Goal: Task Accomplishment & Management: Use online tool/utility

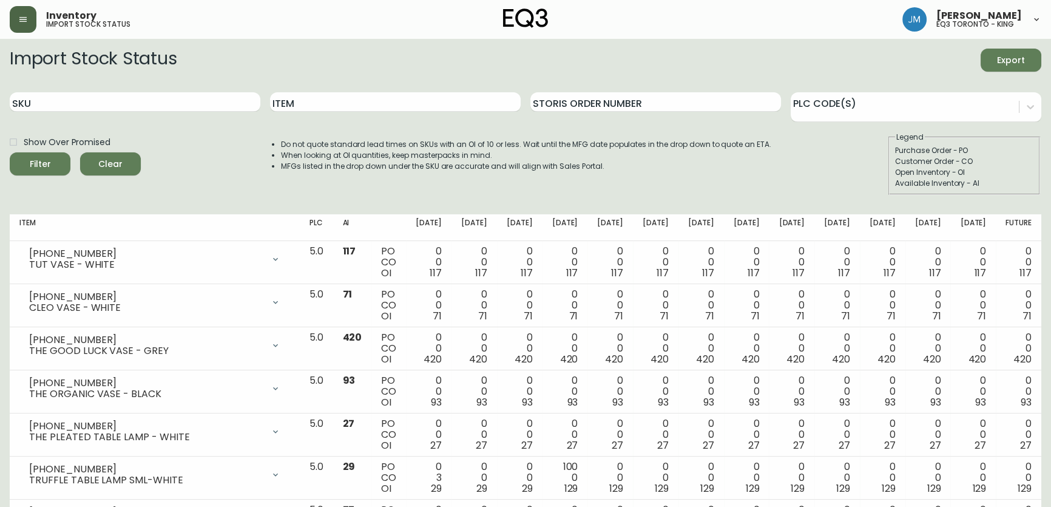
click at [28, 20] on button "button" at bounding box center [23, 19] width 27 height 27
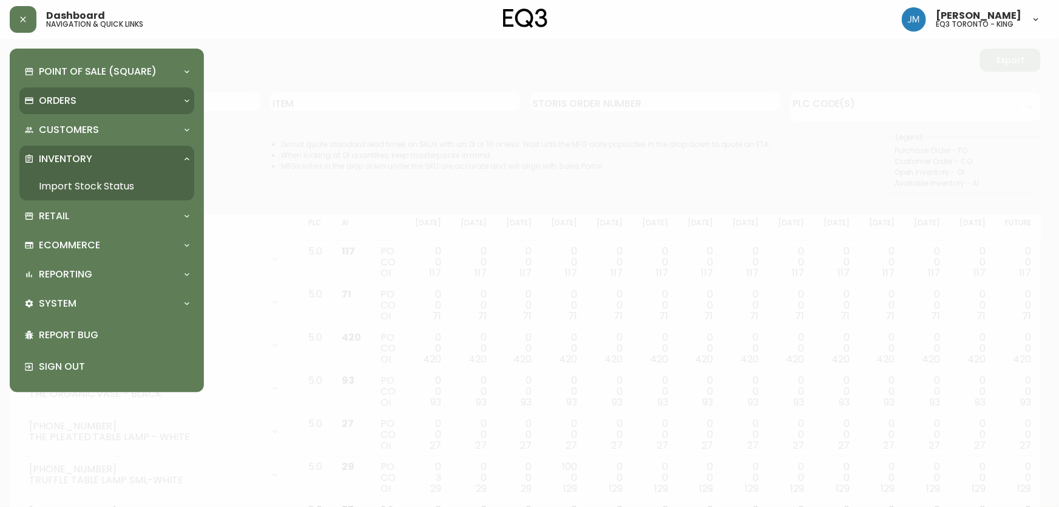
click at [77, 95] on div "Orders" at bounding box center [100, 100] width 153 height 13
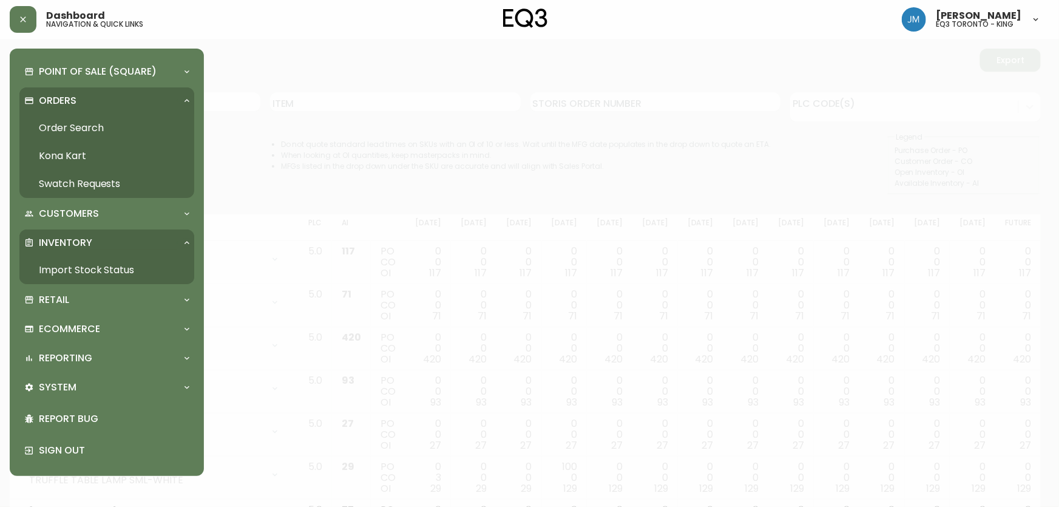
click at [84, 129] on link "Order Search" at bounding box center [106, 128] width 175 height 28
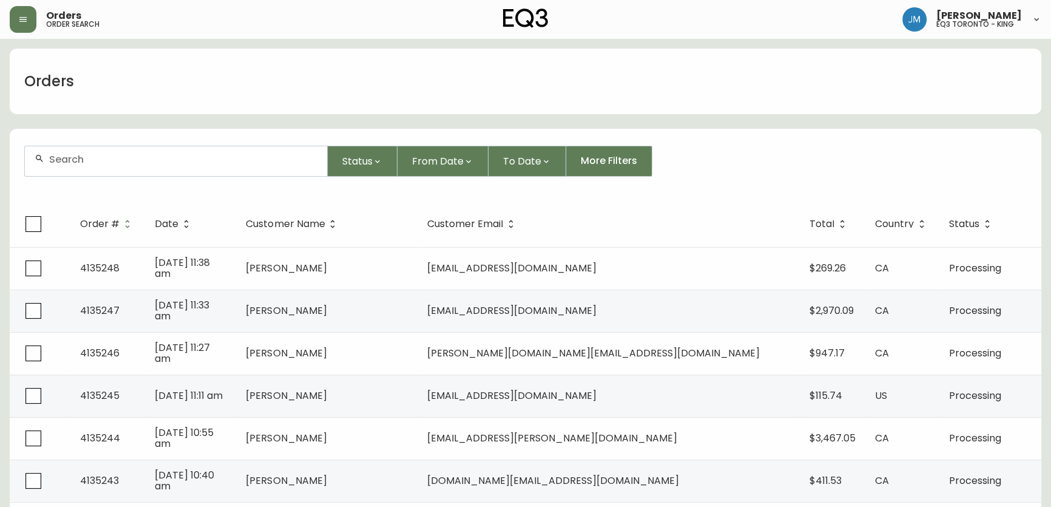
click at [115, 167] on div at bounding box center [176, 161] width 302 height 30
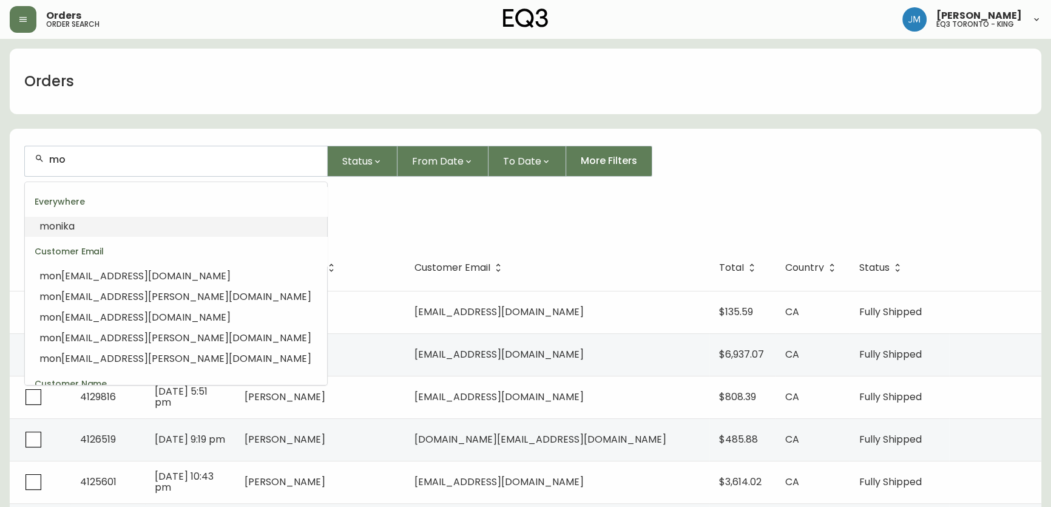
type input "m"
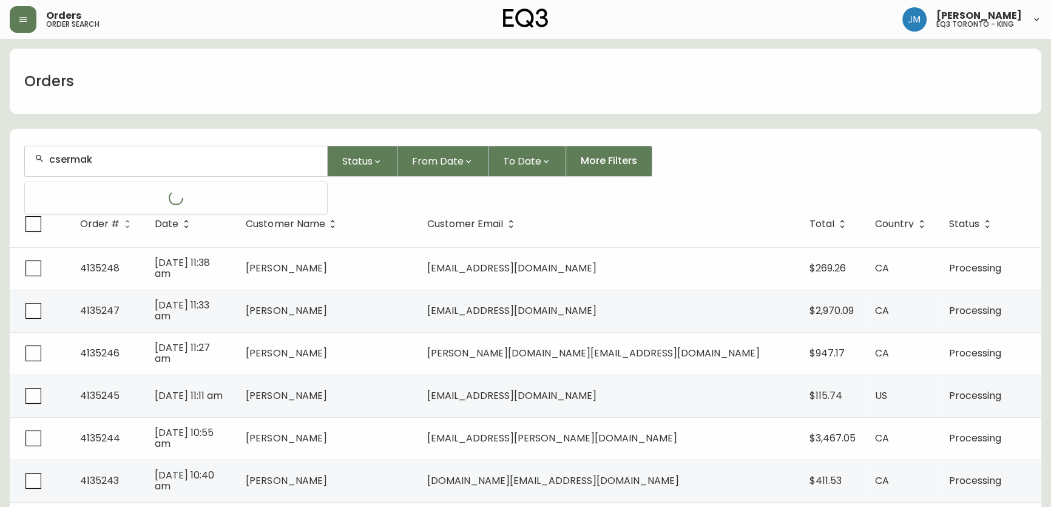
type input "csermak"
